Goal: Task Accomplishment & Management: Use online tool/utility

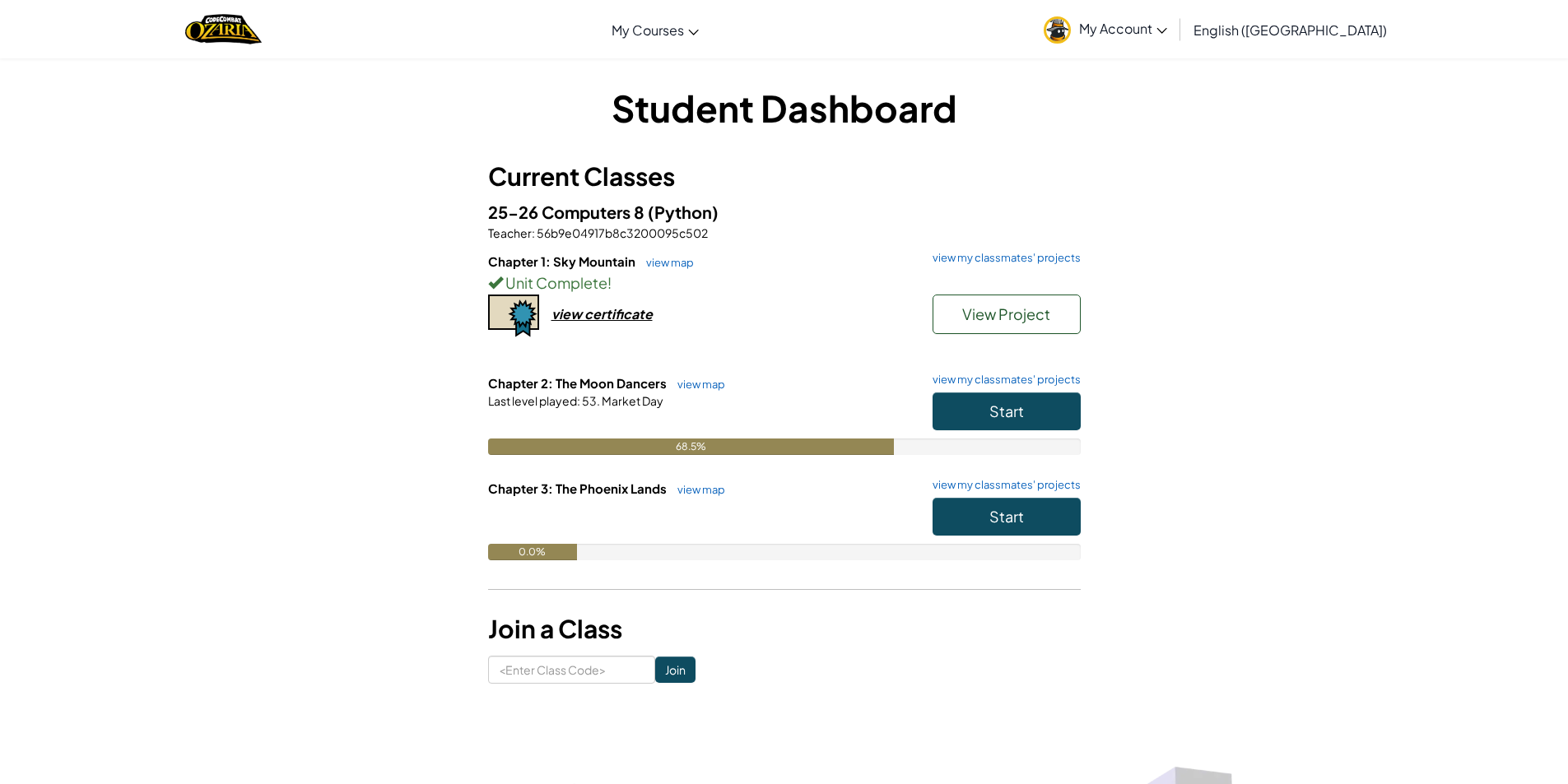
drag, startPoint x: 917, startPoint y: 152, endPoint x: 924, endPoint y: 147, distance: 8.6
click at [924, 147] on div "Student Dashboard Current Classes 25-26 Computers 8 (Python) Teacher : 56b9e049…" at bounding box center [784, 382] width 593 height 601
click at [1058, 401] on button "Start" at bounding box center [1006, 412] width 148 height 38
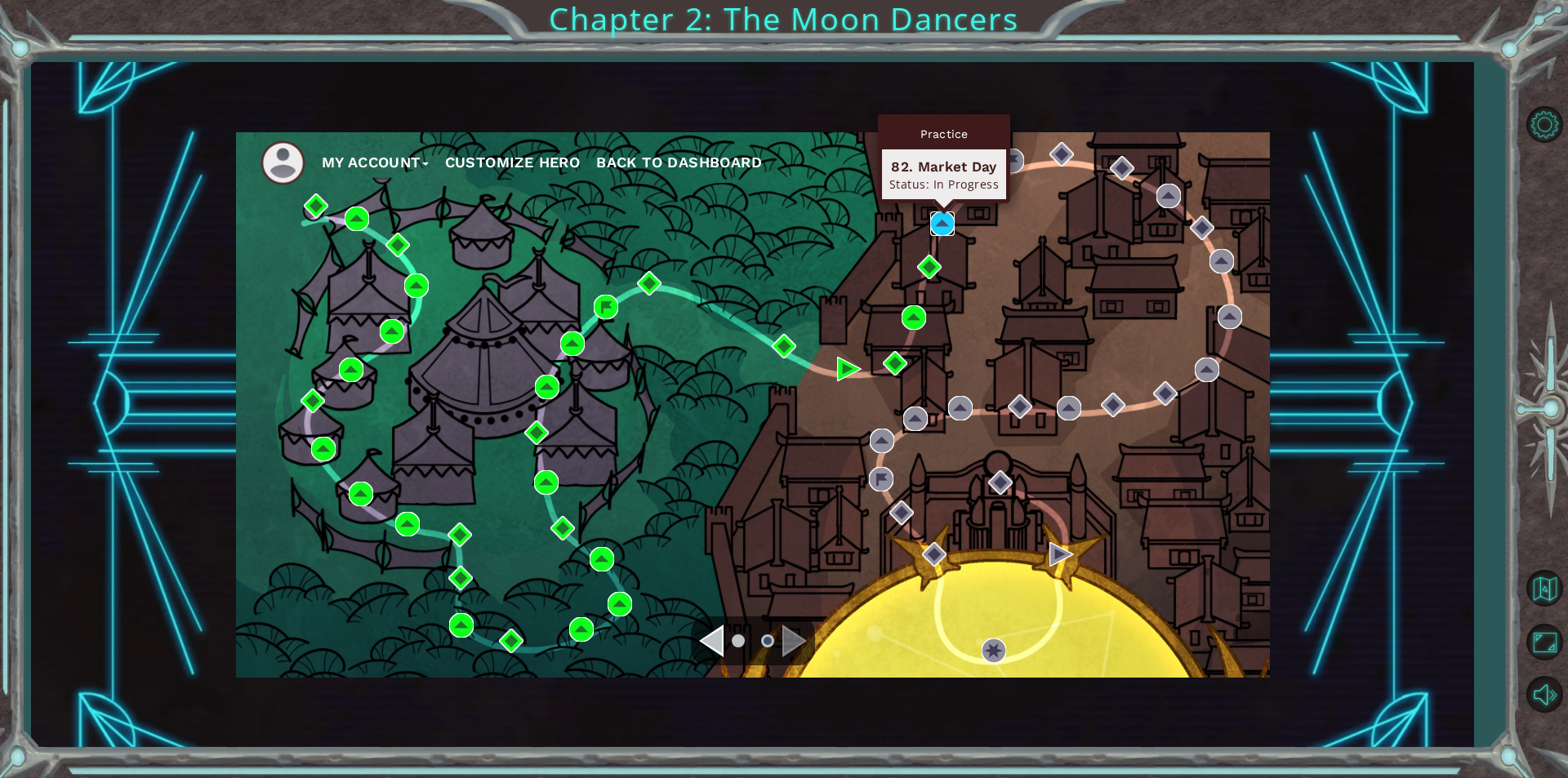
click at [941, 216] on img at bounding box center [942, 224] width 25 height 25
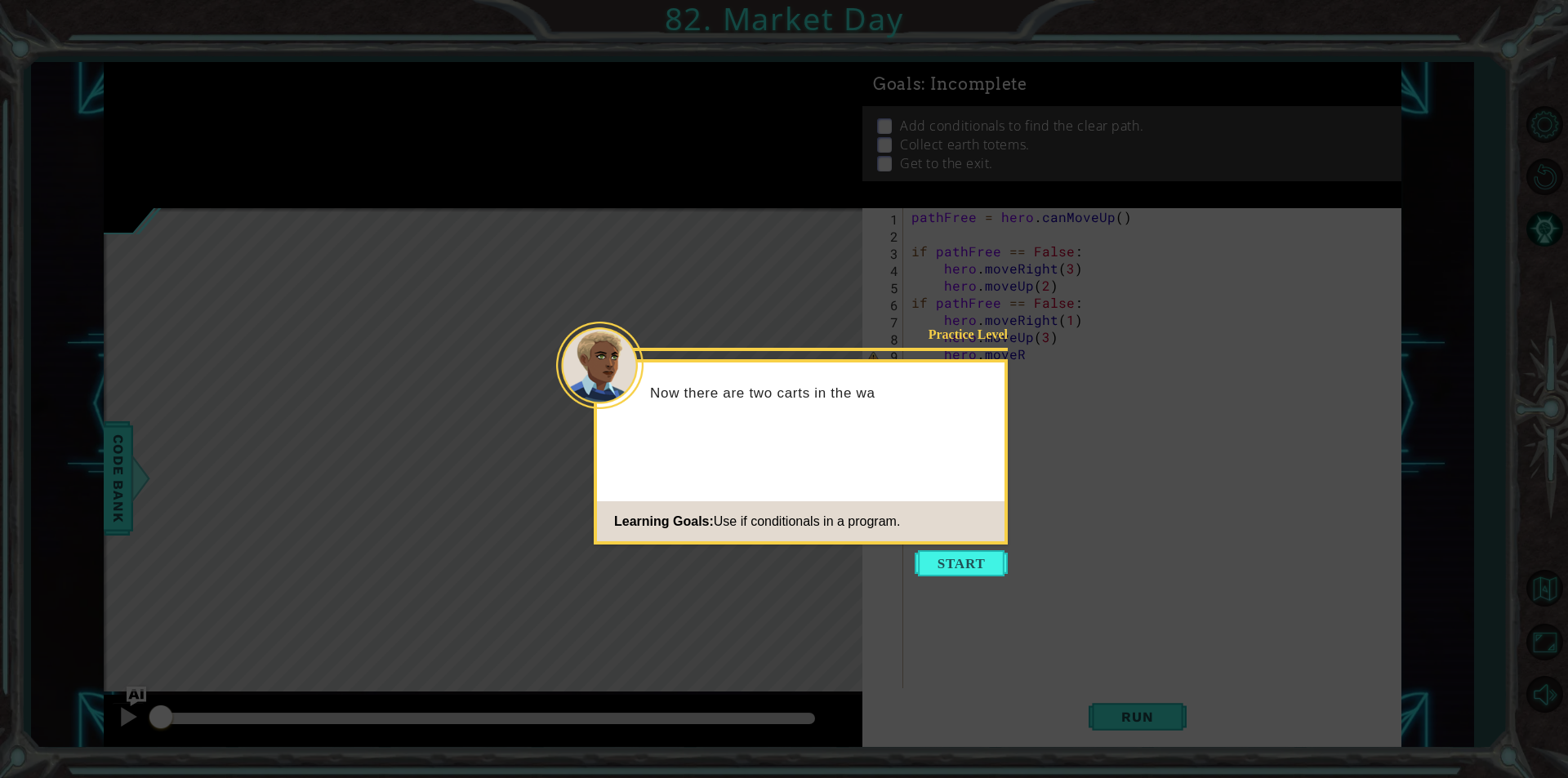
click at [968, 545] on icon at bounding box center [784, 389] width 1568 height 778
click at [970, 557] on button "Start" at bounding box center [961, 563] width 93 height 26
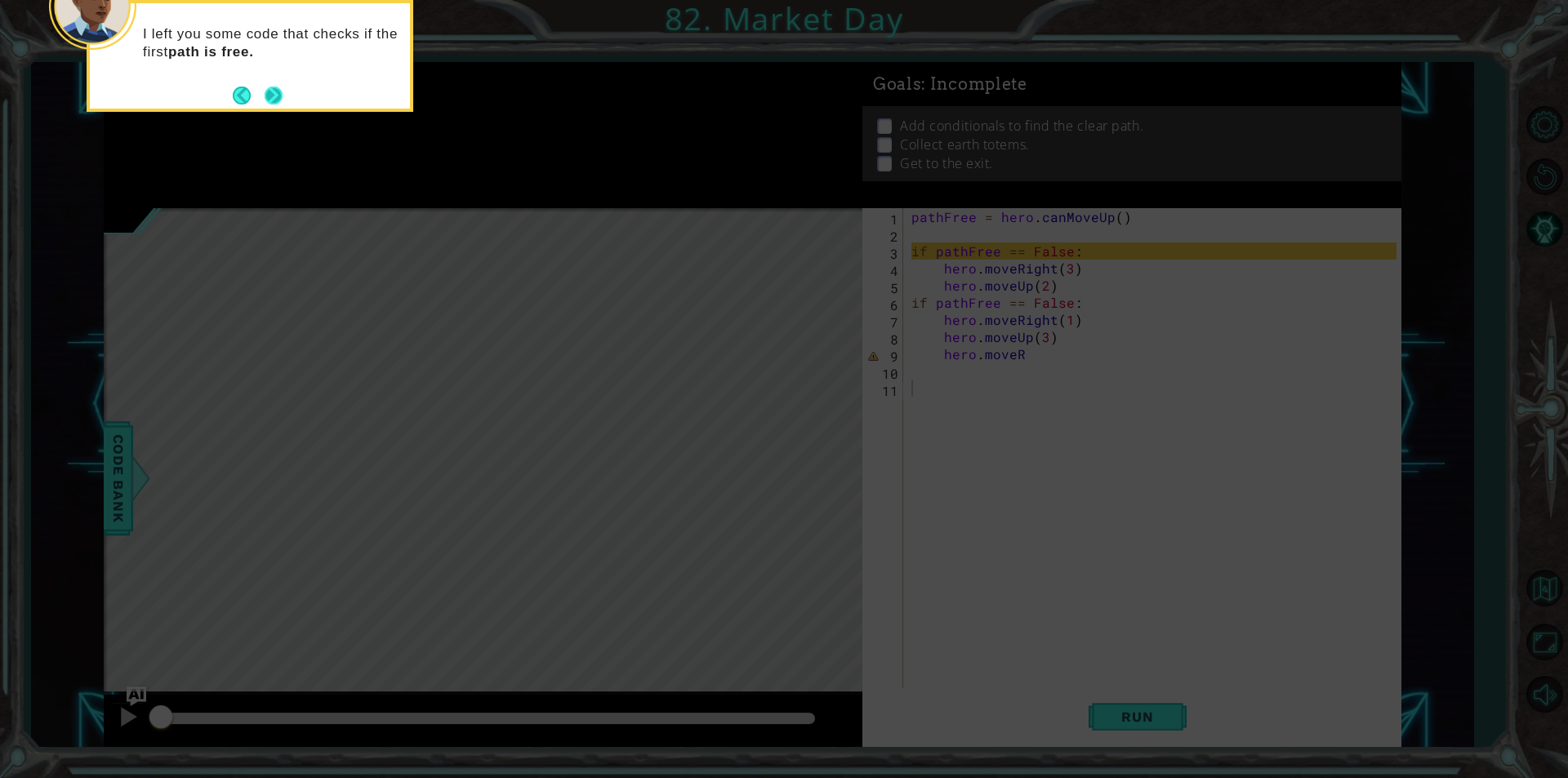
click at [282, 93] on button "Next" at bounding box center [274, 95] width 19 height 19
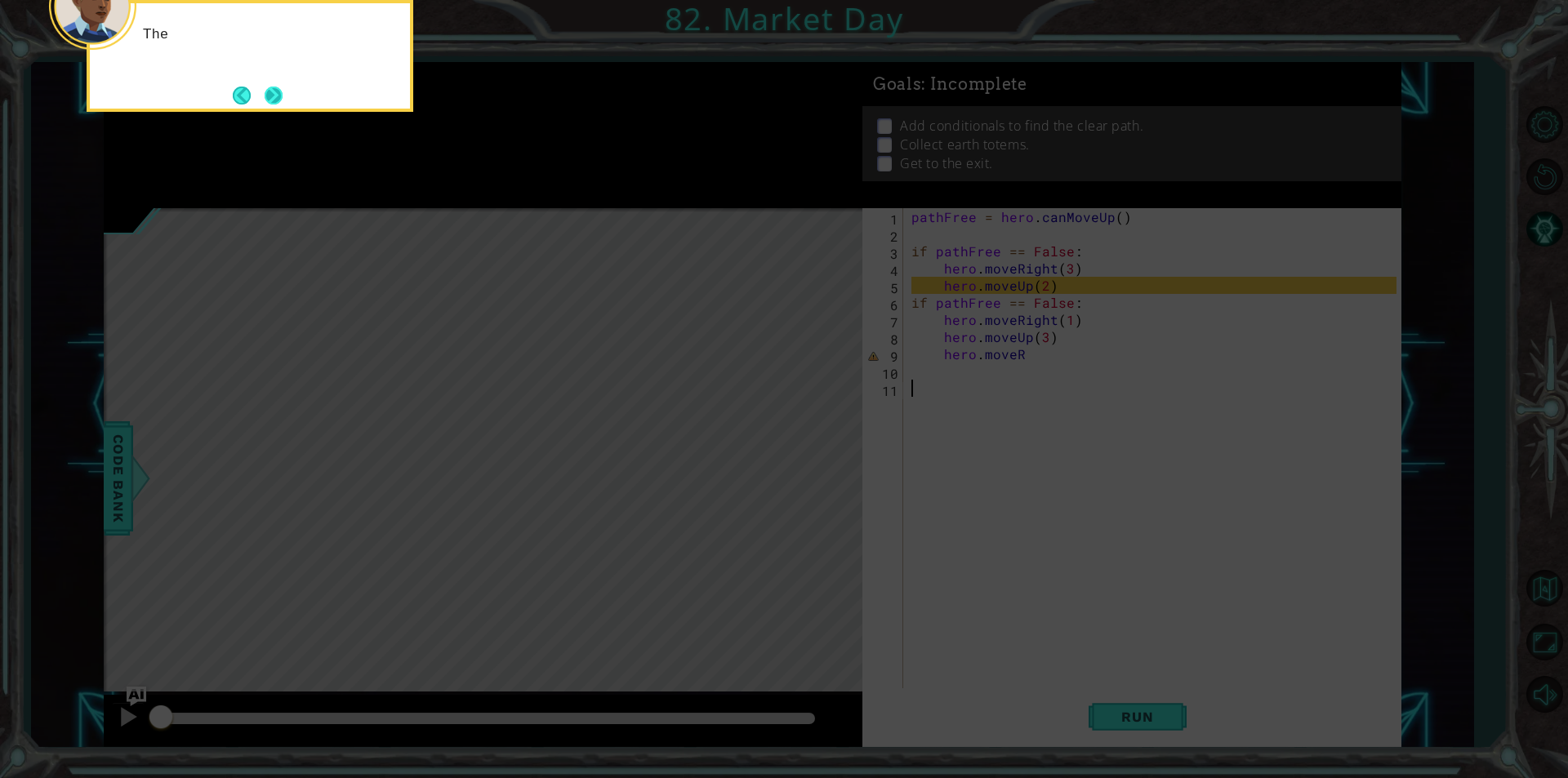
click at [275, 95] on button "Next" at bounding box center [274, 95] width 19 height 19
click at [279, 94] on button "Next" at bounding box center [273, 95] width 19 height 19
click at [279, 94] on button "Next" at bounding box center [273, 95] width 26 height 26
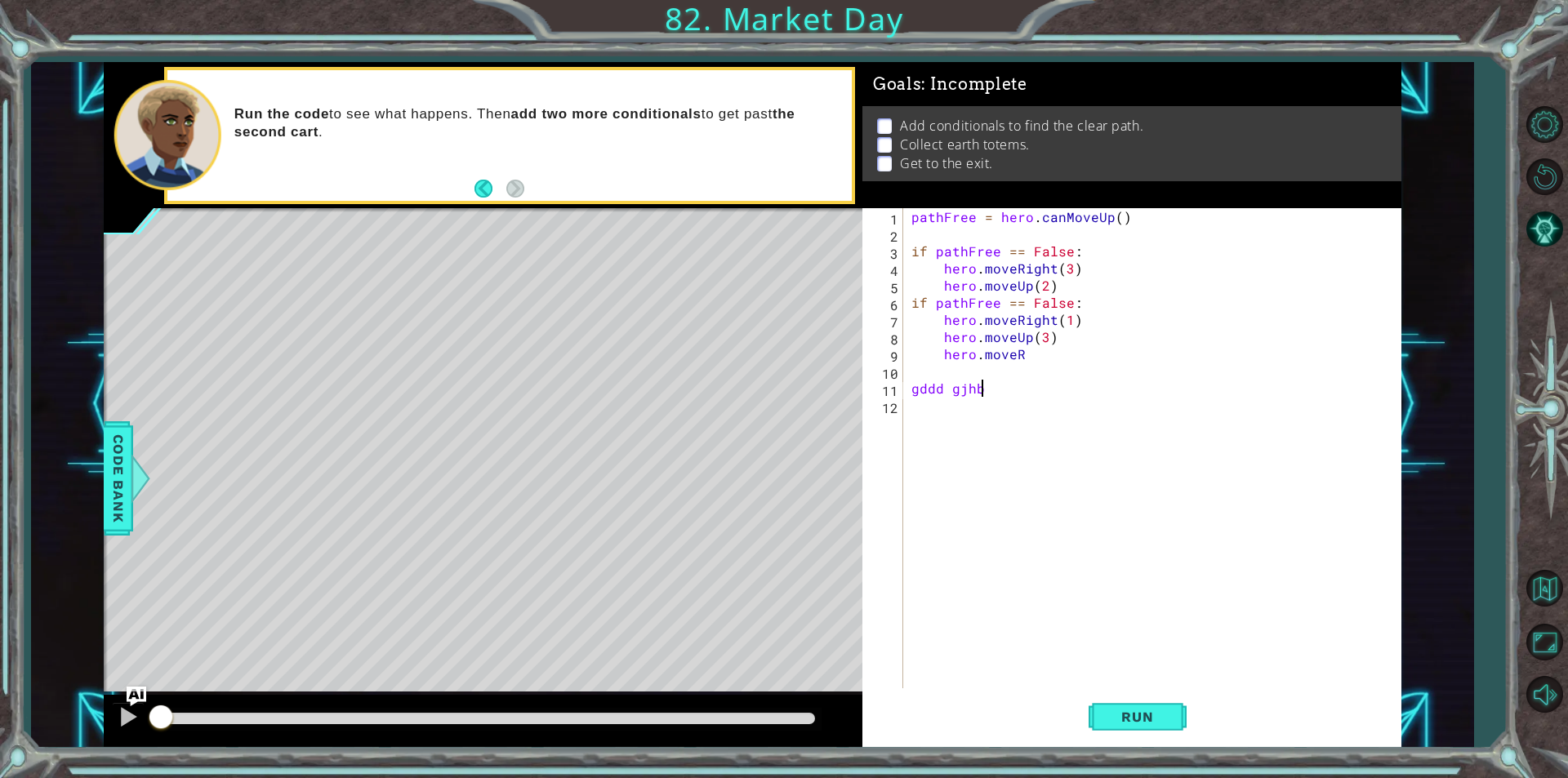
scroll to position [0, 1]
type textarea "g"
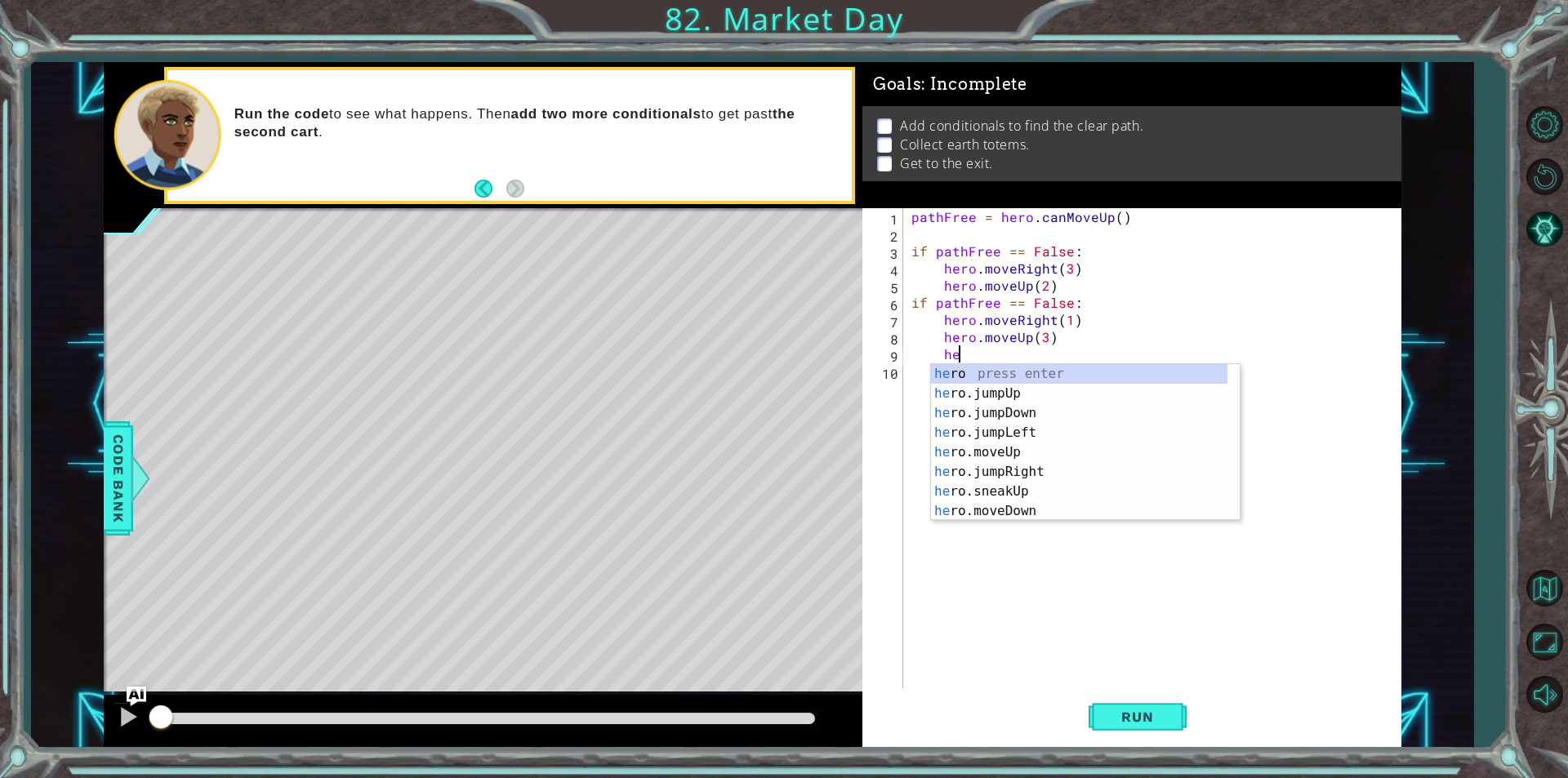
type textarea "h"
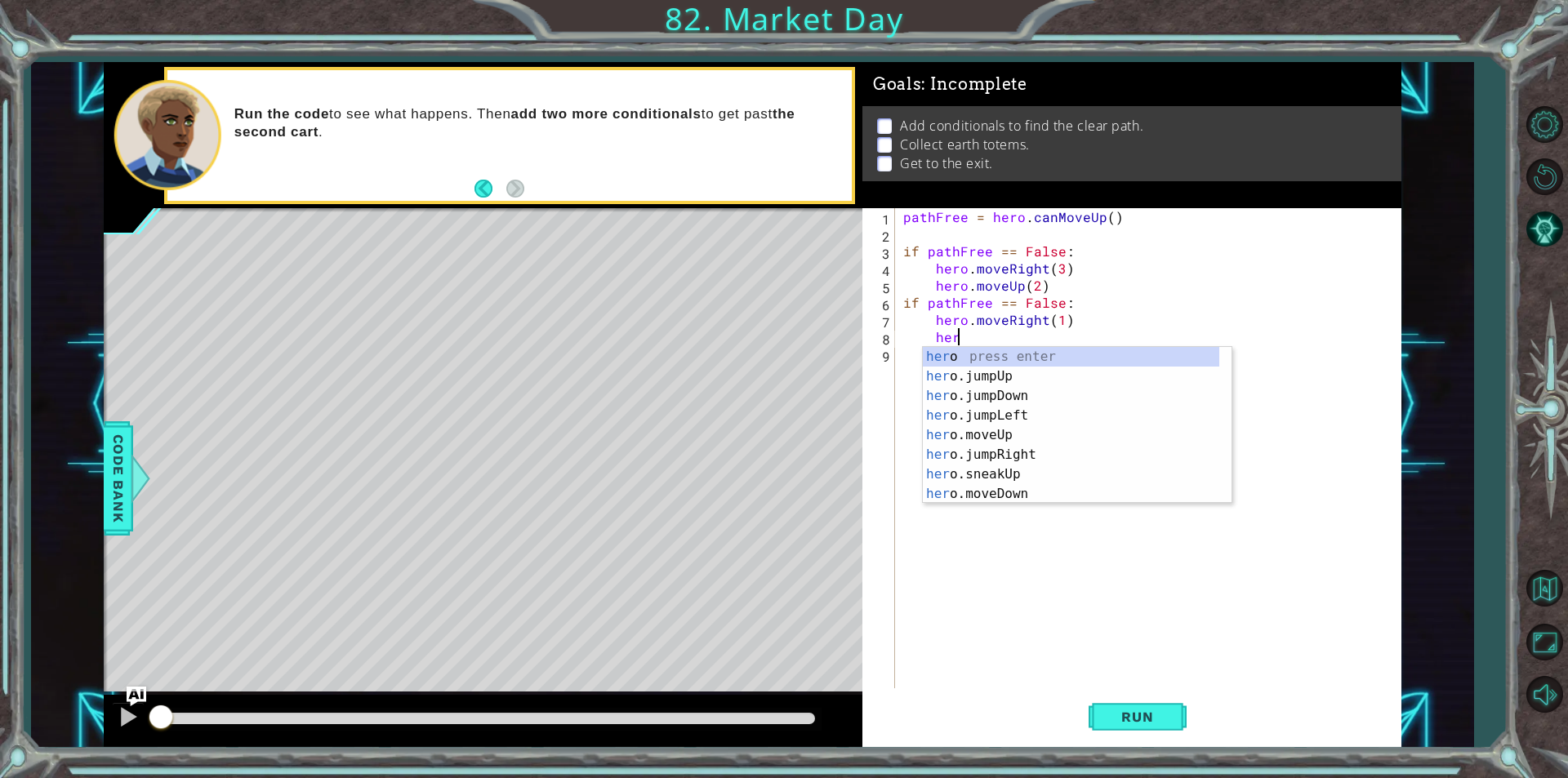
type textarea "h"
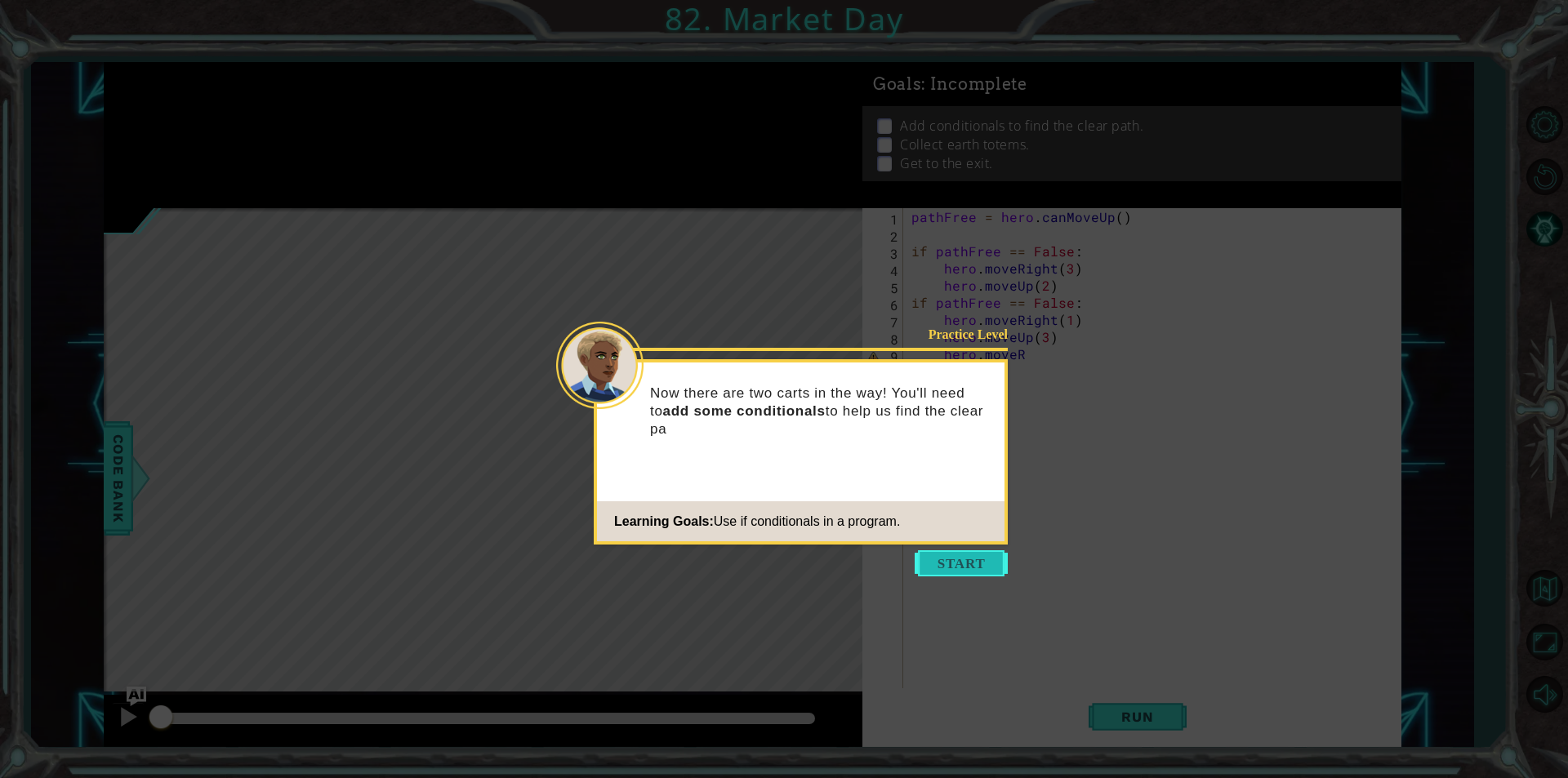
click at [990, 559] on button "Start" at bounding box center [961, 563] width 93 height 26
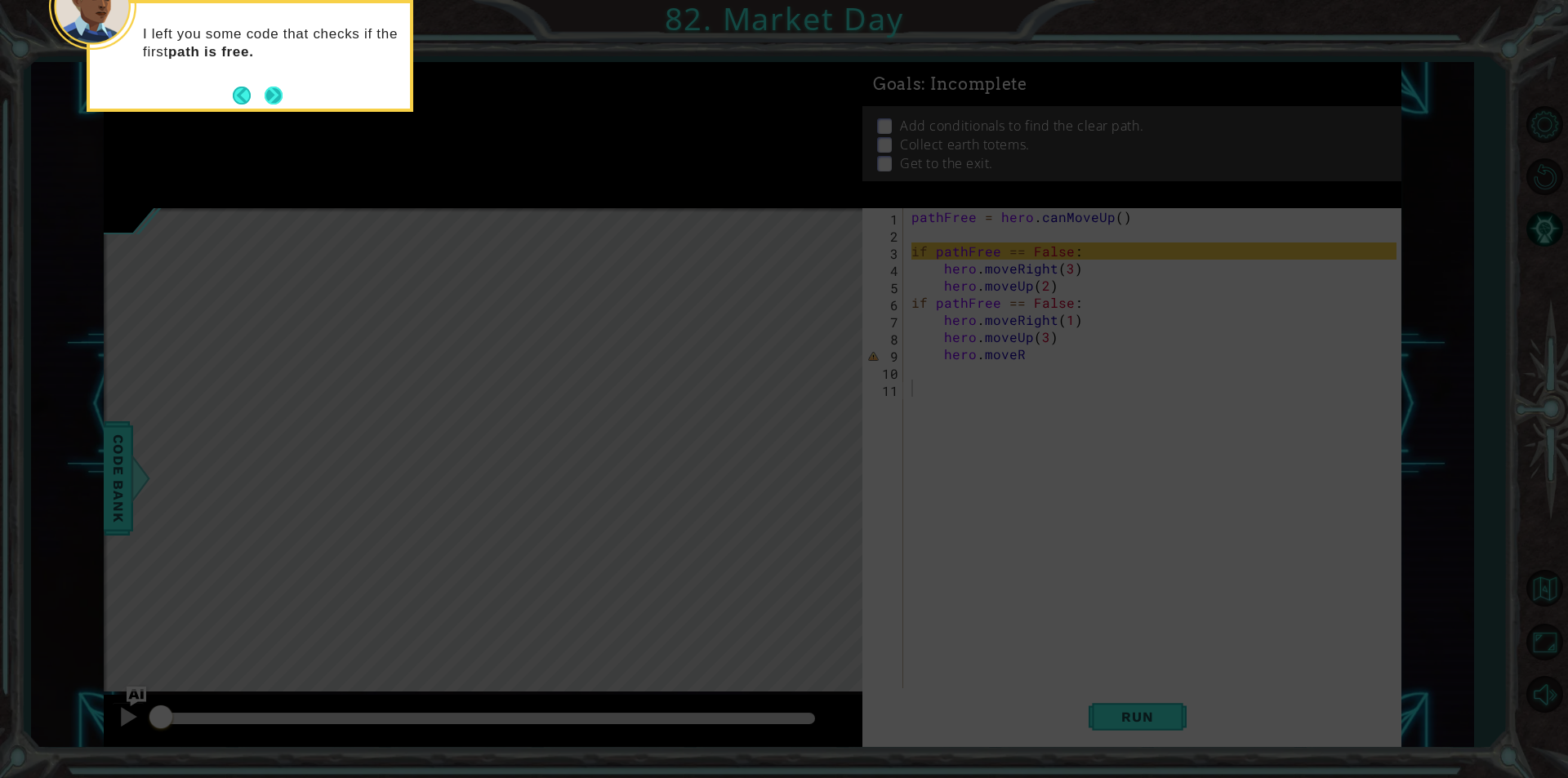
click at [264, 98] on button "Next" at bounding box center [273, 95] width 21 height 21
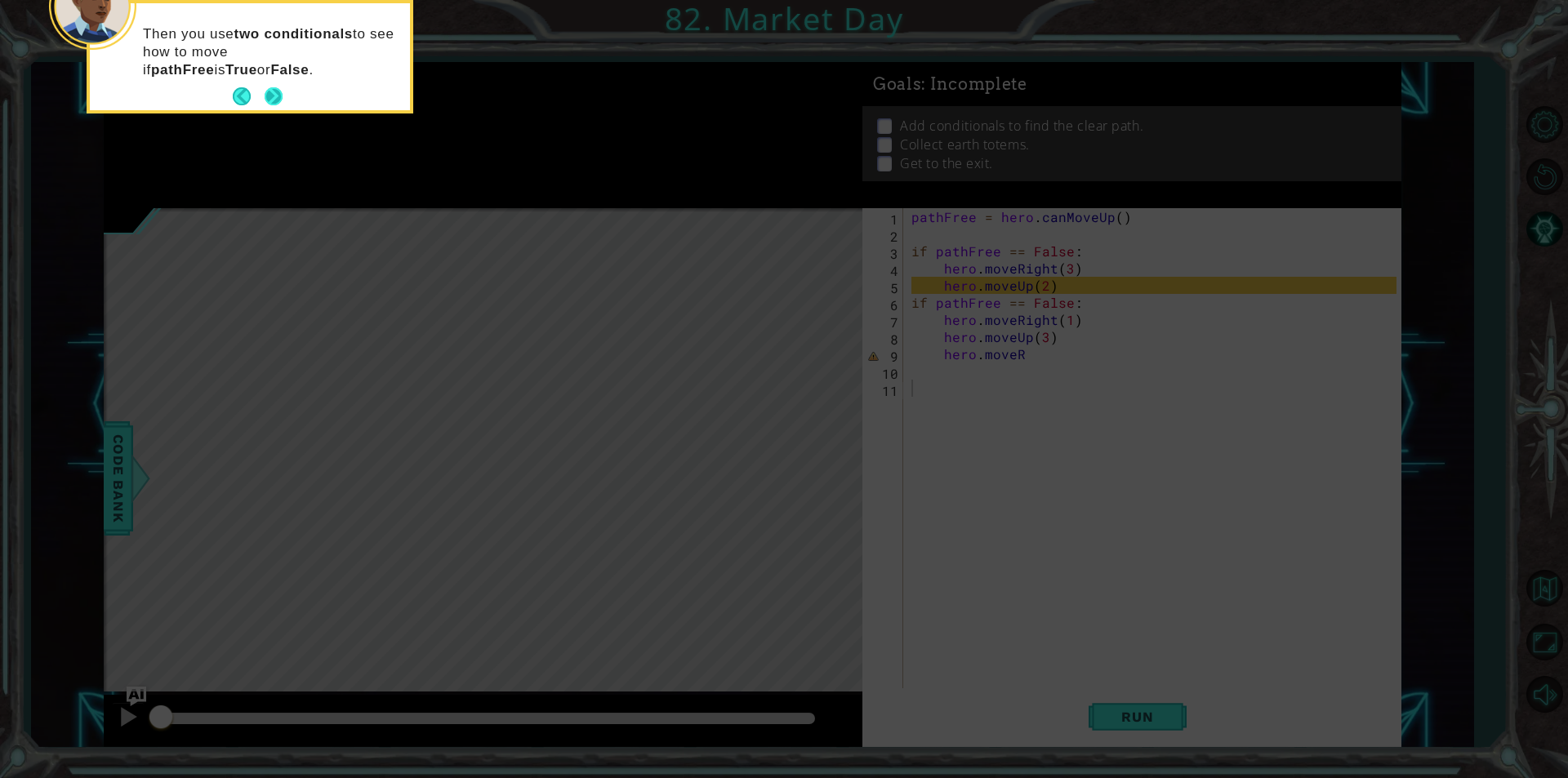
click at [265, 92] on button "Next" at bounding box center [273, 97] width 21 height 21
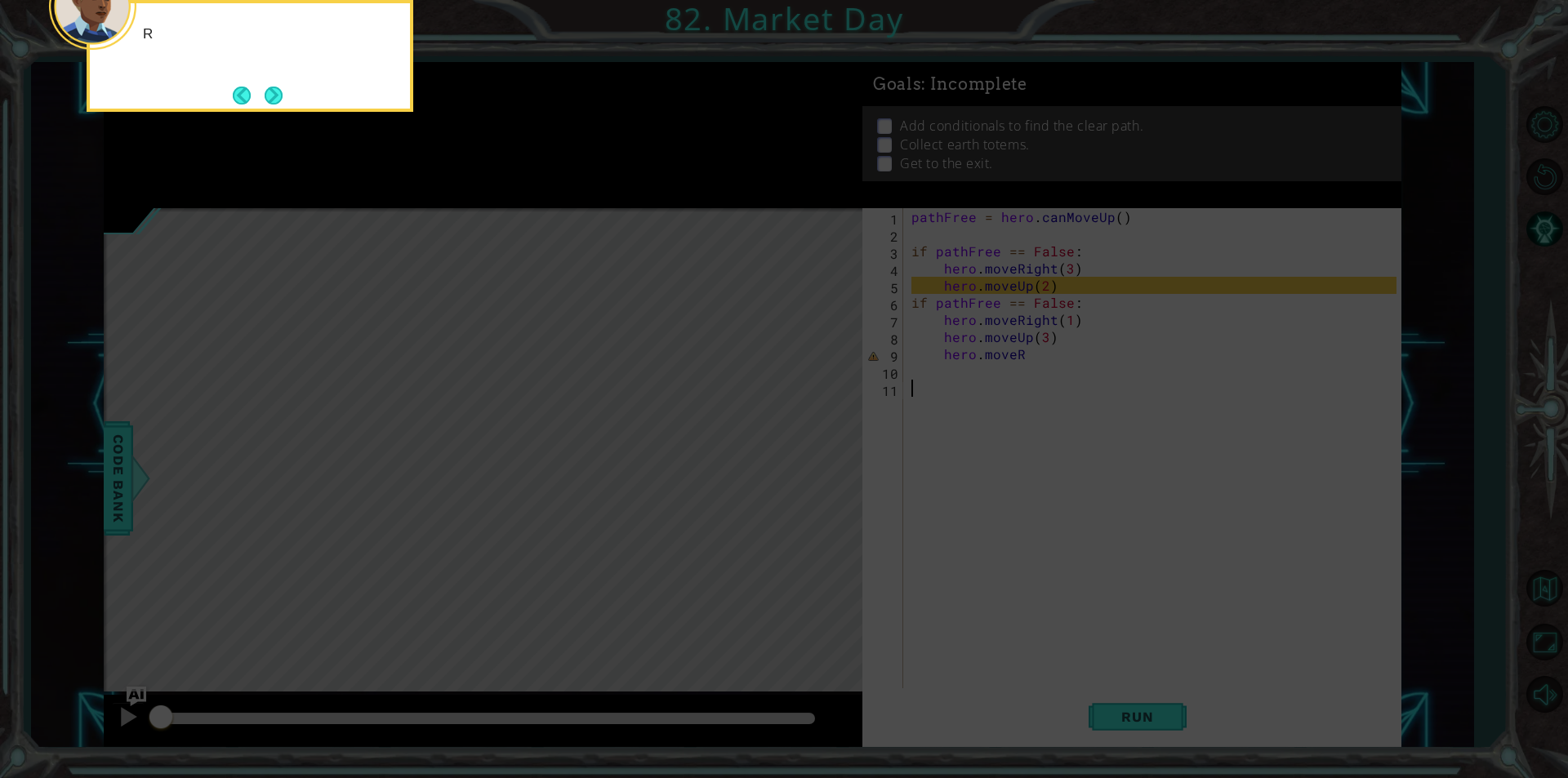
click at [265, 92] on button "Next" at bounding box center [273, 95] width 30 height 30
click at [259, 84] on footer at bounding box center [257, 95] width 50 height 25
click at [259, 84] on button "Next" at bounding box center [273, 95] width 28 height 28
click at [284, 94] on button "Next" at bounding box center [273, 95] width 21 height 21
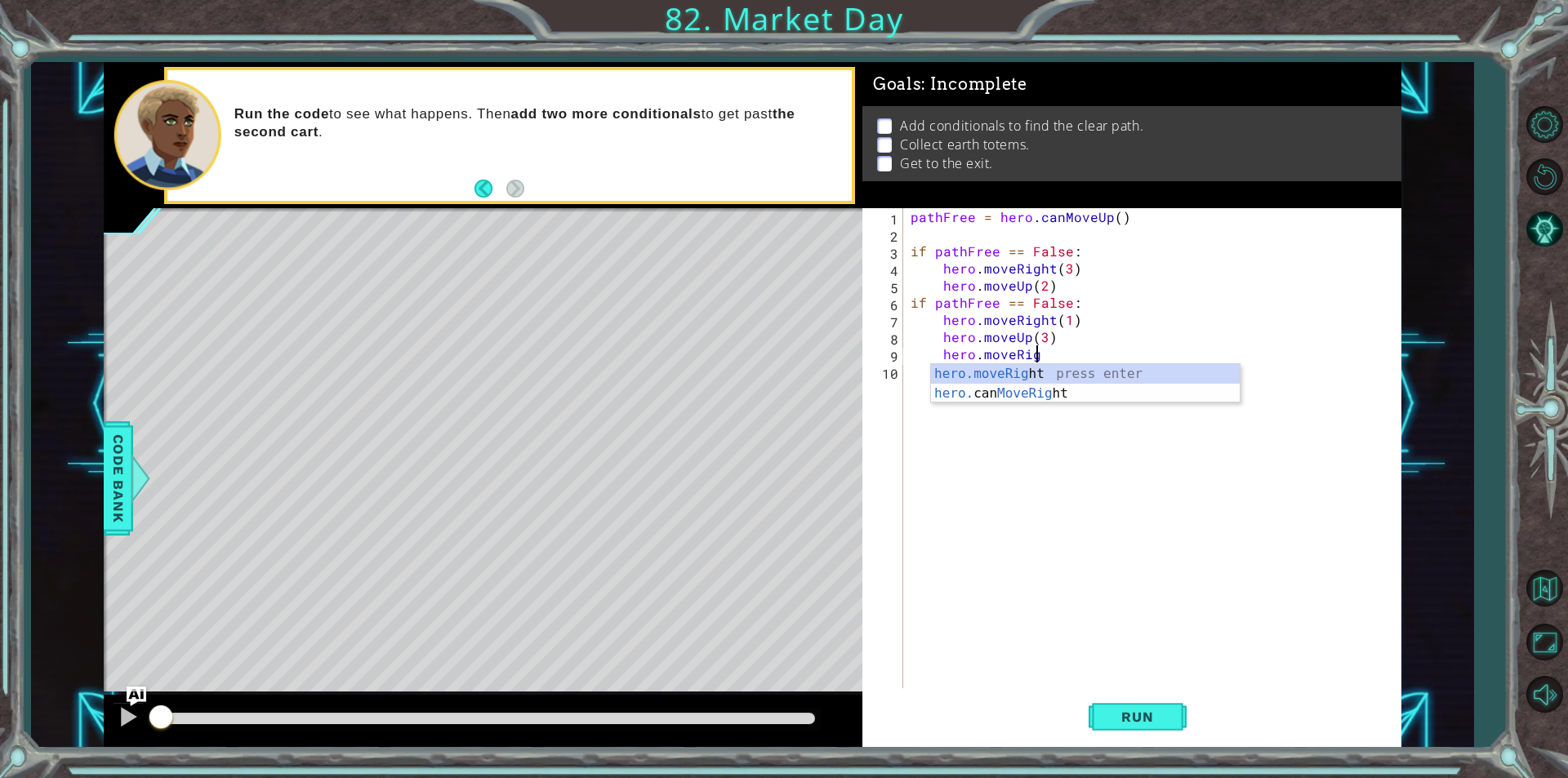
scroll to position [0, 8]
type textarea "hero.moveRight(1)"
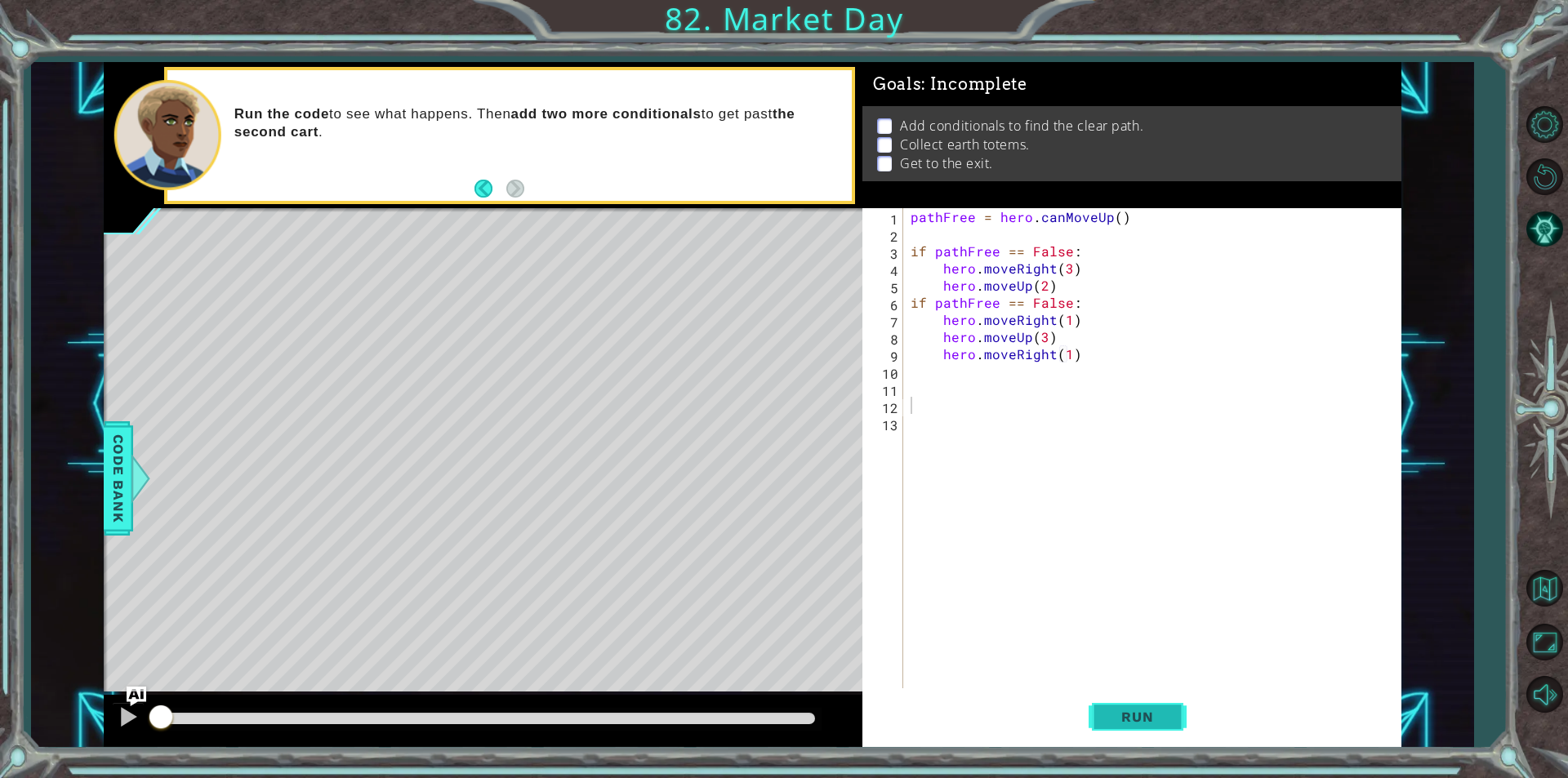
click at [1123, 727] on button "Run" at bounding box center [1138, 717] width 98 height 54
click at [1121, 717] on span "Run" at bounding box center [1137, 716] width 64 height 16
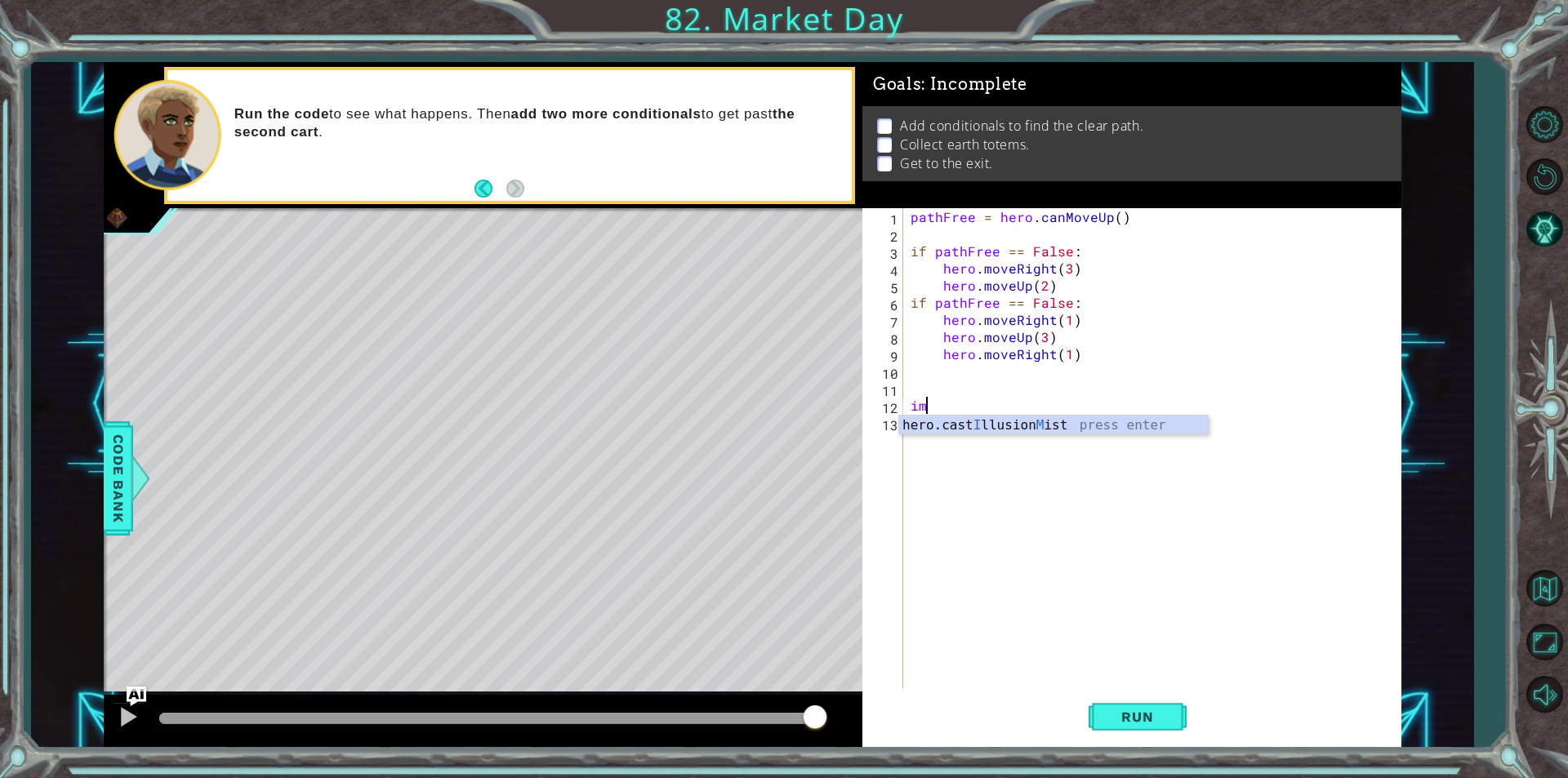
type textarea "i"
type textarea "hero.moveRight(2/"
type textarea "0"
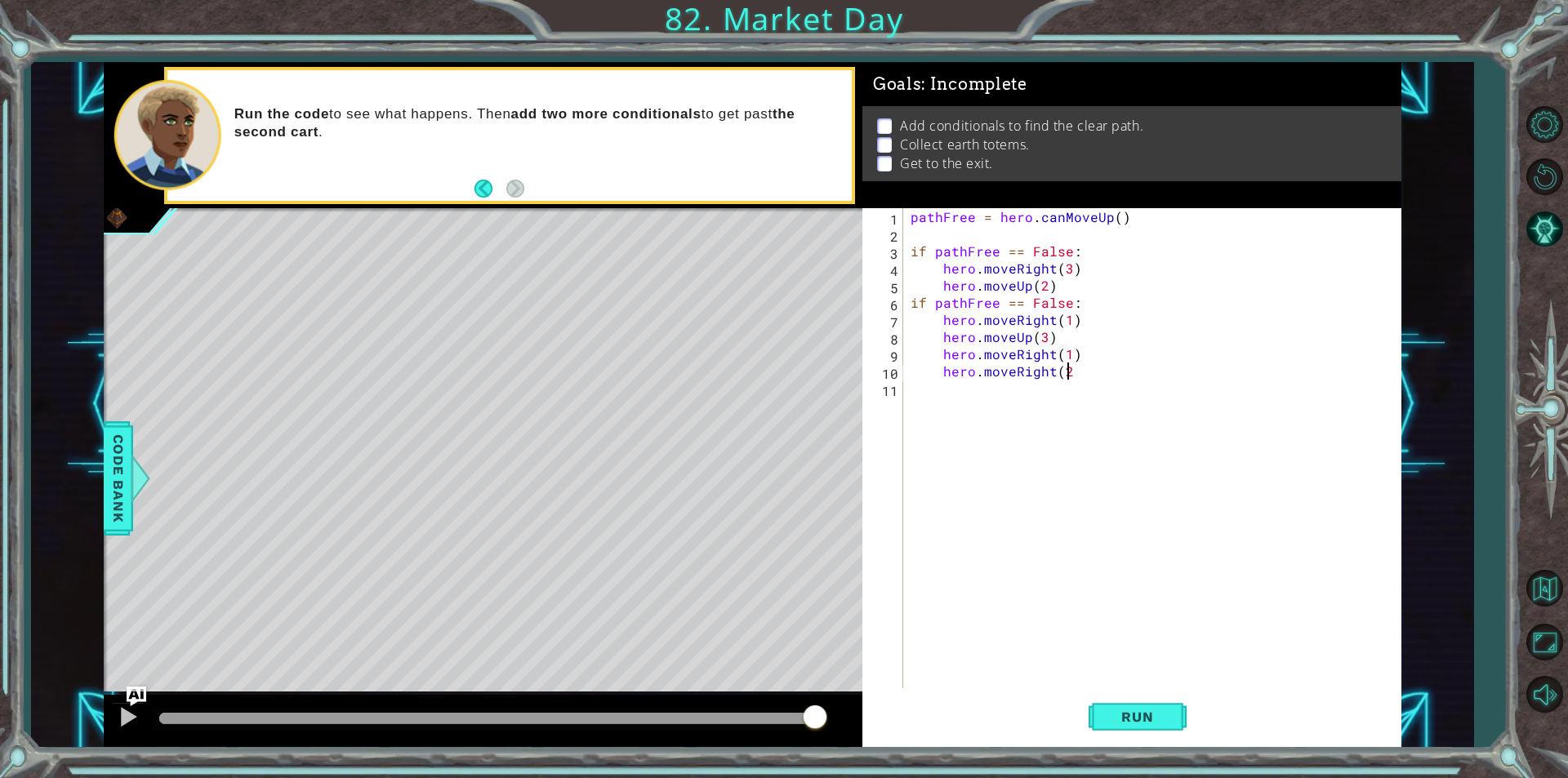
scroll to position [0, 9]
drag, startPoint x: 1122, startPoint y: 691, endPoint x: 1119, endPoint y: 715, distance: 24.2
click at [1121, 701] on button "Run" at bounding box center [1138, 717] width 98 height 54
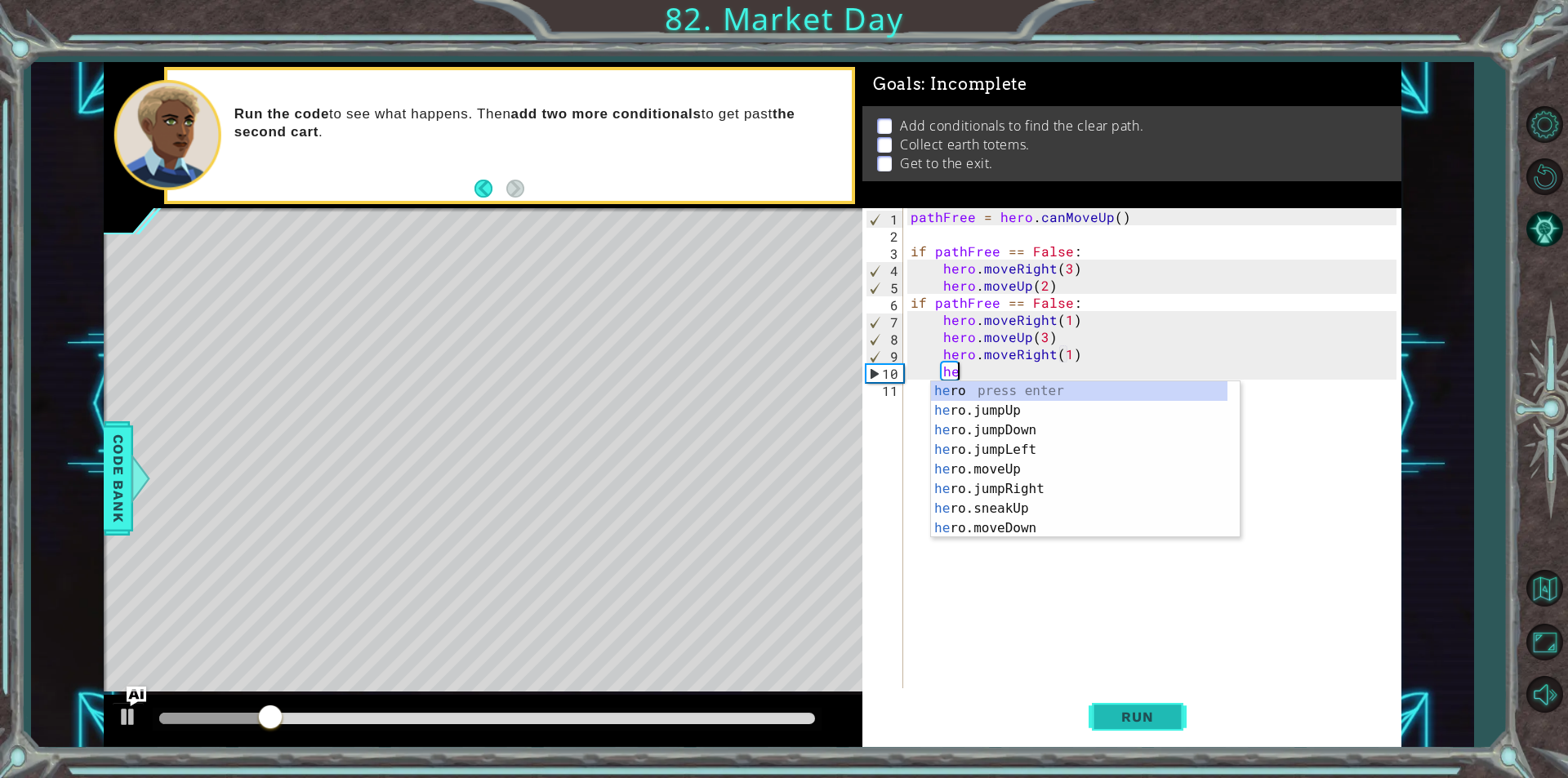
type textarea "h"
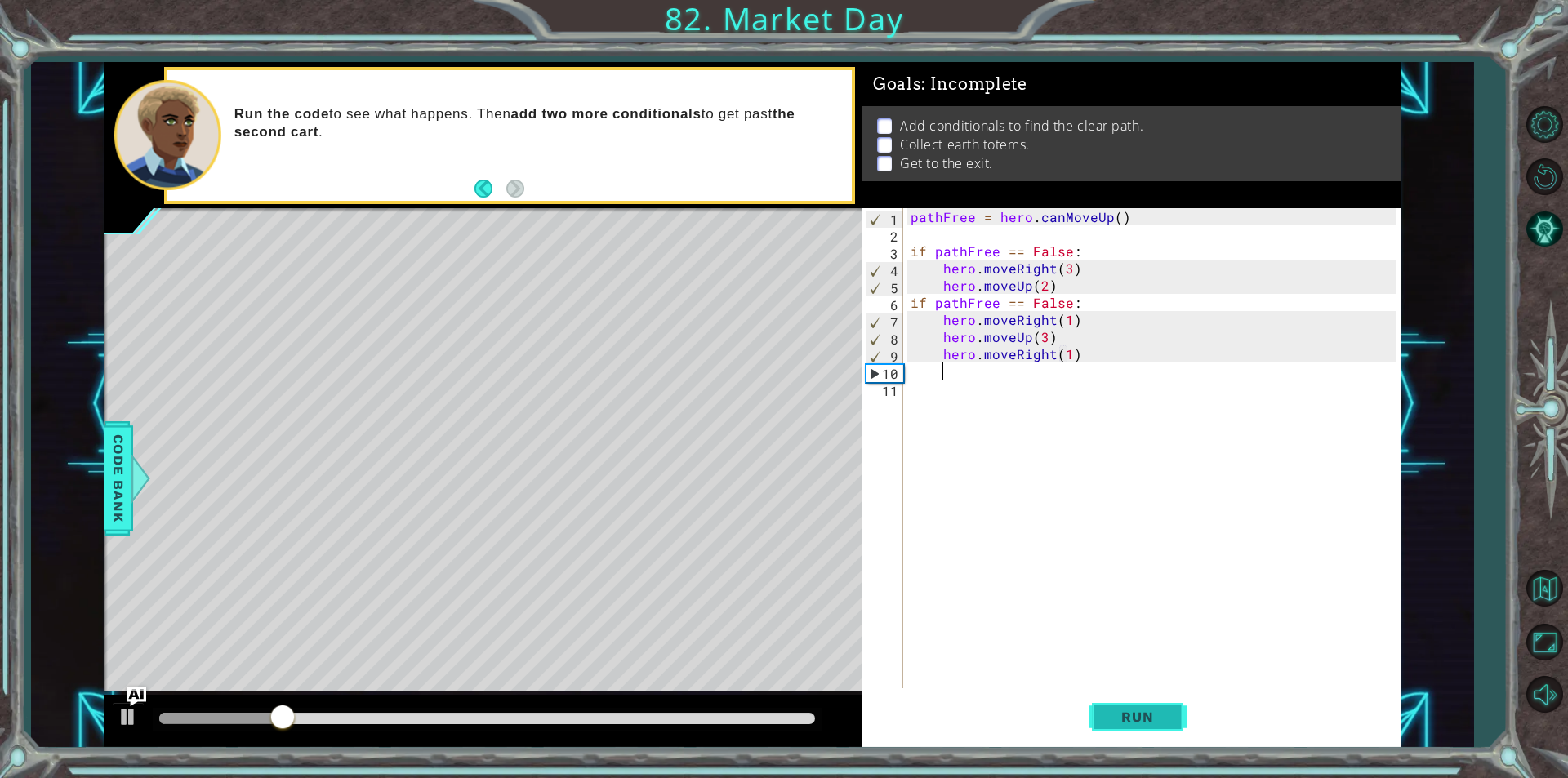
scroll to position [0, 1]
click at [1139, 710] on button "Run" at bounding box center [1138, 717] width 98 height 54
